Goal: Share content

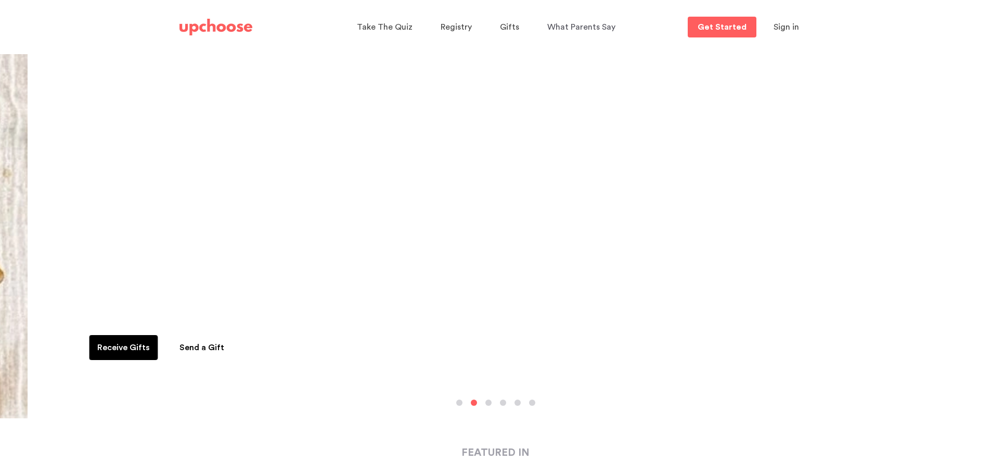
click at [781, 26] on span "Sign in" at bounding box center [787, 27] width 26 height 8
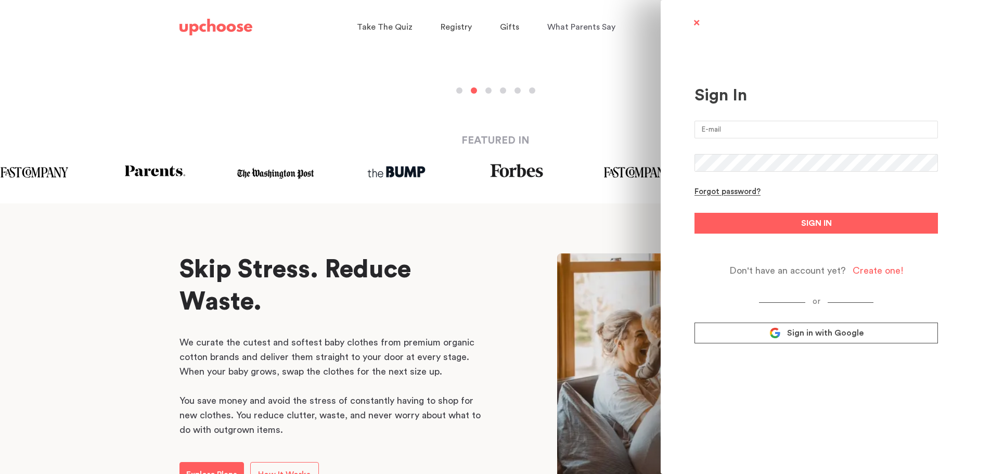
click at [745, 130] on input "email" at bounding box center [817, 130] width 244 height 18
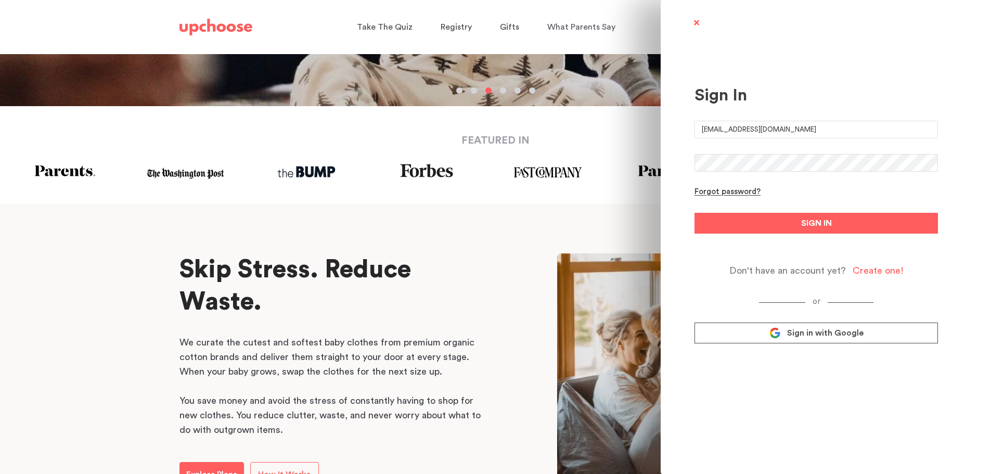
type input "kbhunt924@gmail.com"
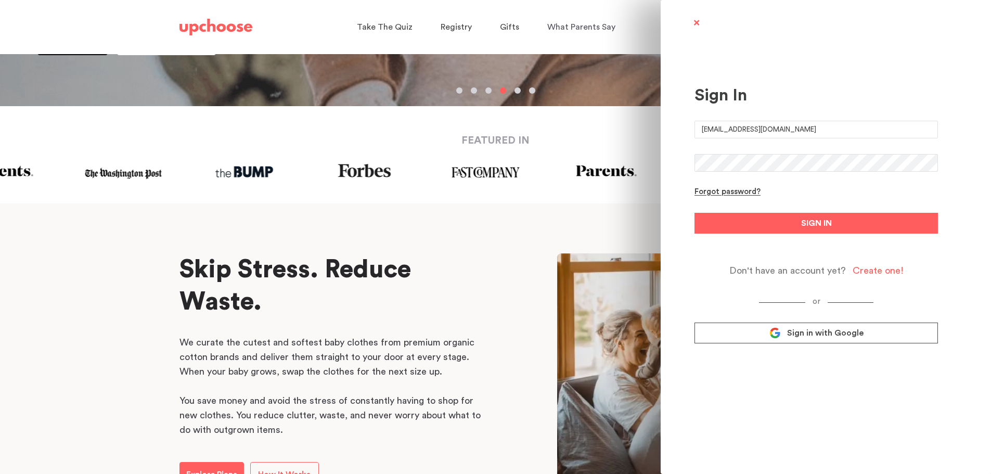
click at [695, 213] on button "SIGN IN" at bounding box center [817, 223] width 244 height 21
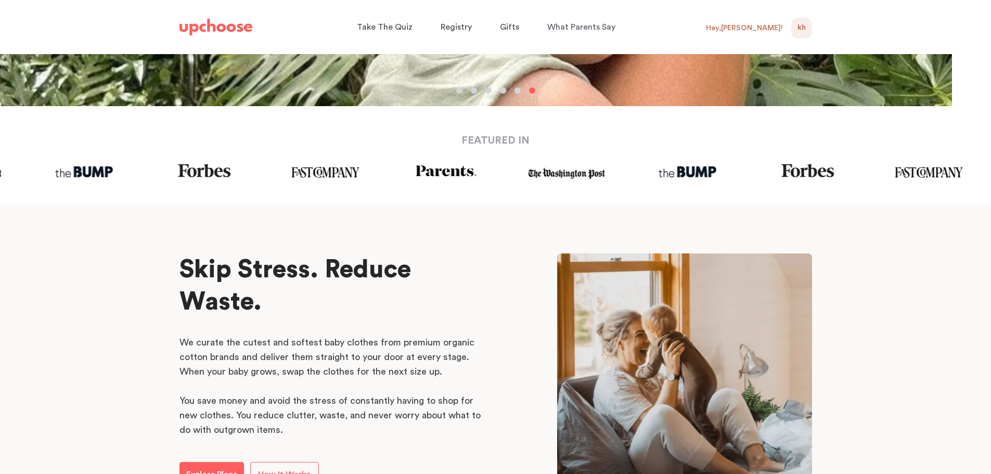
click at [808, 28] on div "KH 0" at bounding box center [802, 28] width 21 height 21
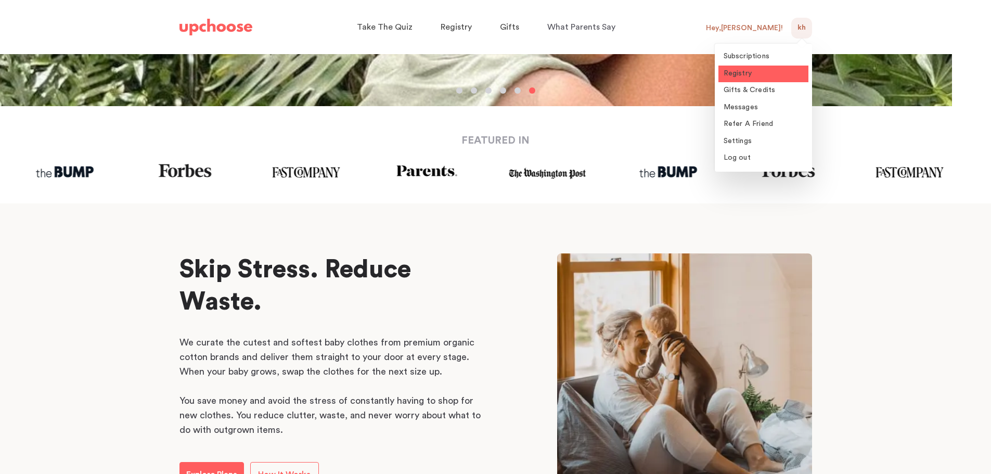
click at [747, 70] on span "Registry" at bounding box center [738, 73] width 29 height 7
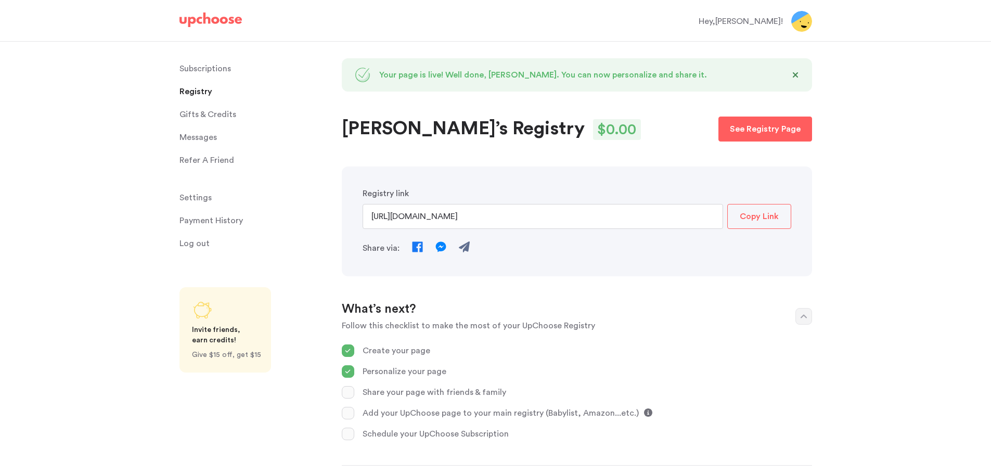
click at [742, 221] on p "Copy Link" at bounding box center [759, 216] width 39 height 12
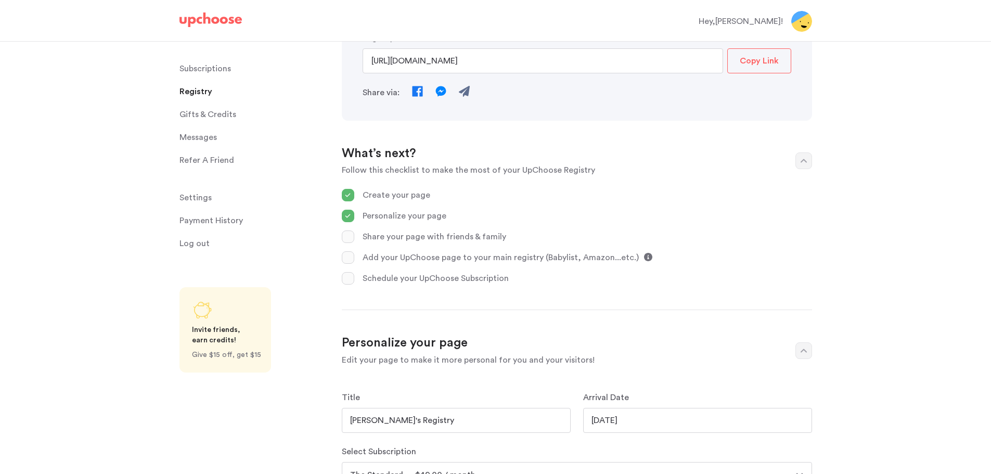
scroll to position [156, 0]
click at [504, 48] on input "https://www.upchoose.com/gift/11457/katiehunt" at bounding box center [543, 60] width 361 height 25
click at [496, 62] on input "https://www.upchoose.com/gift/11457/katiehunt" at bounding box center [543, 60] width 361 height 25
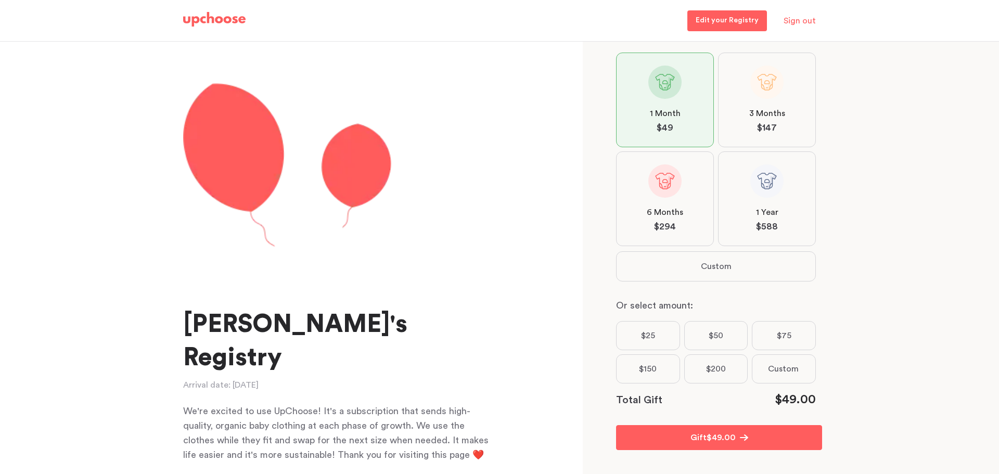
scroll to position [105, 0]
